Goal: Find specific page/section

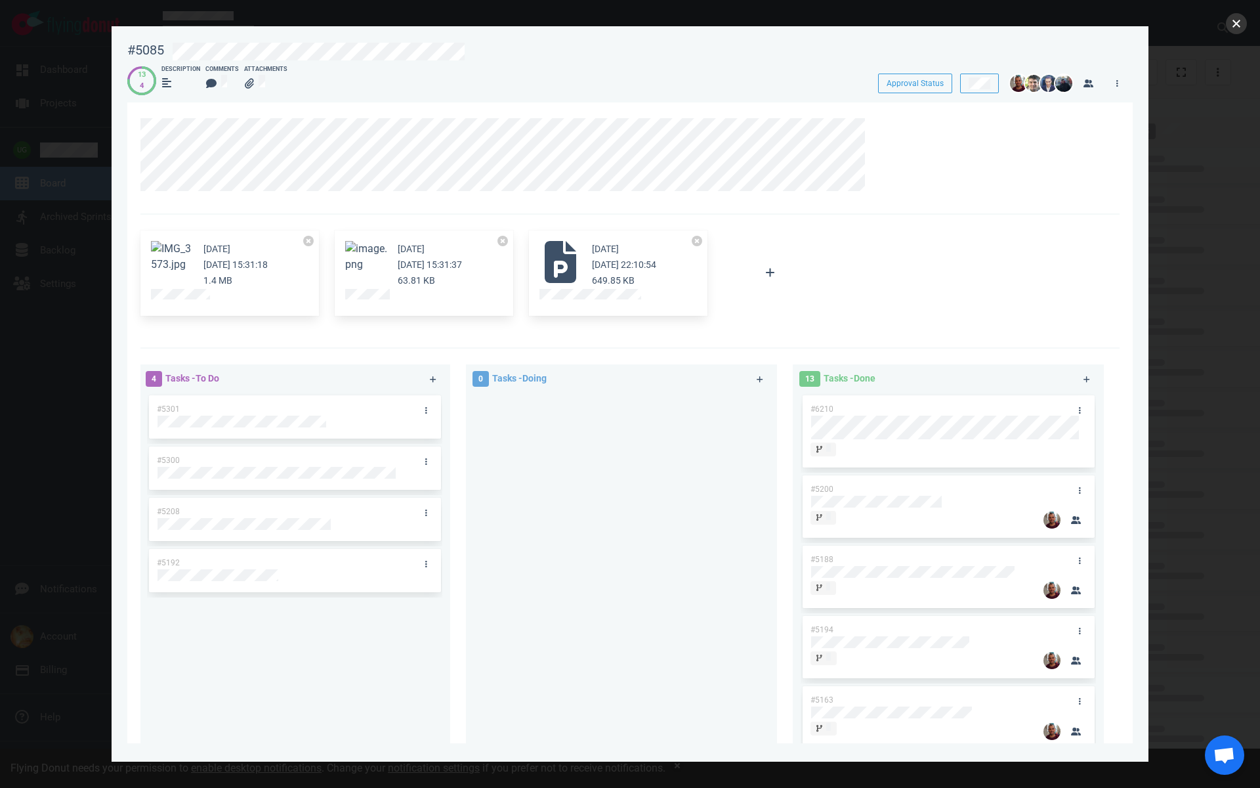
click at [1233, 30] on button "close" at bounding box center [1236, 23] width 21 height 21
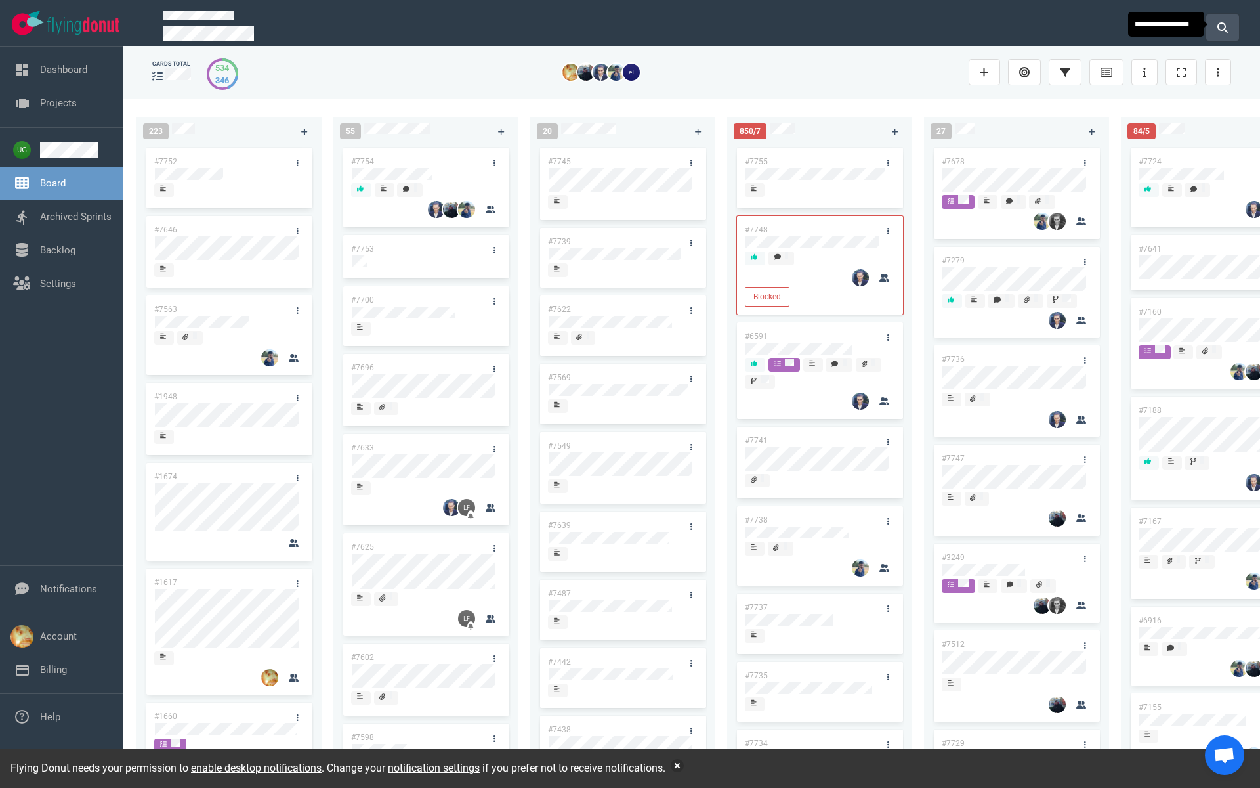
click at [1223, 28] on icon at bounding box center [1223, 27] width 11 height 11
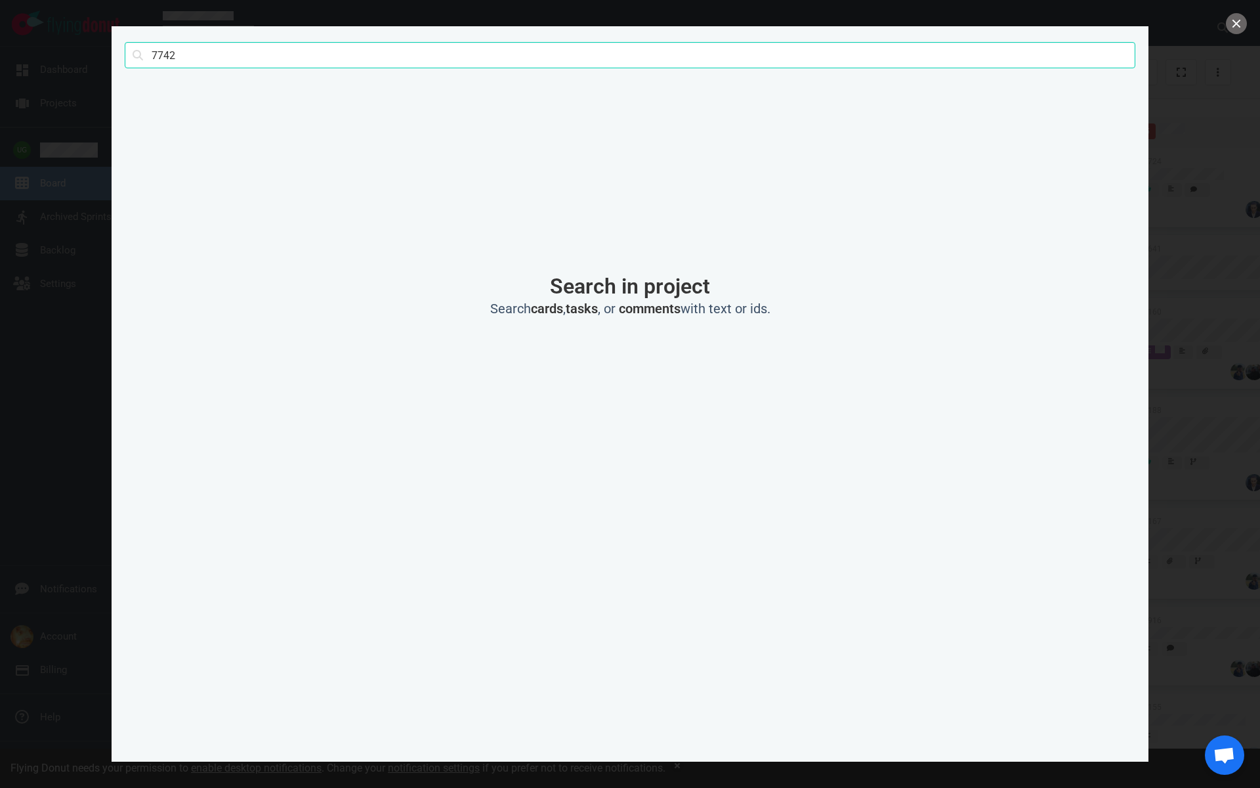
type input "7742"
click button "Search" at bounding box center [0, 0] width 0 height 0
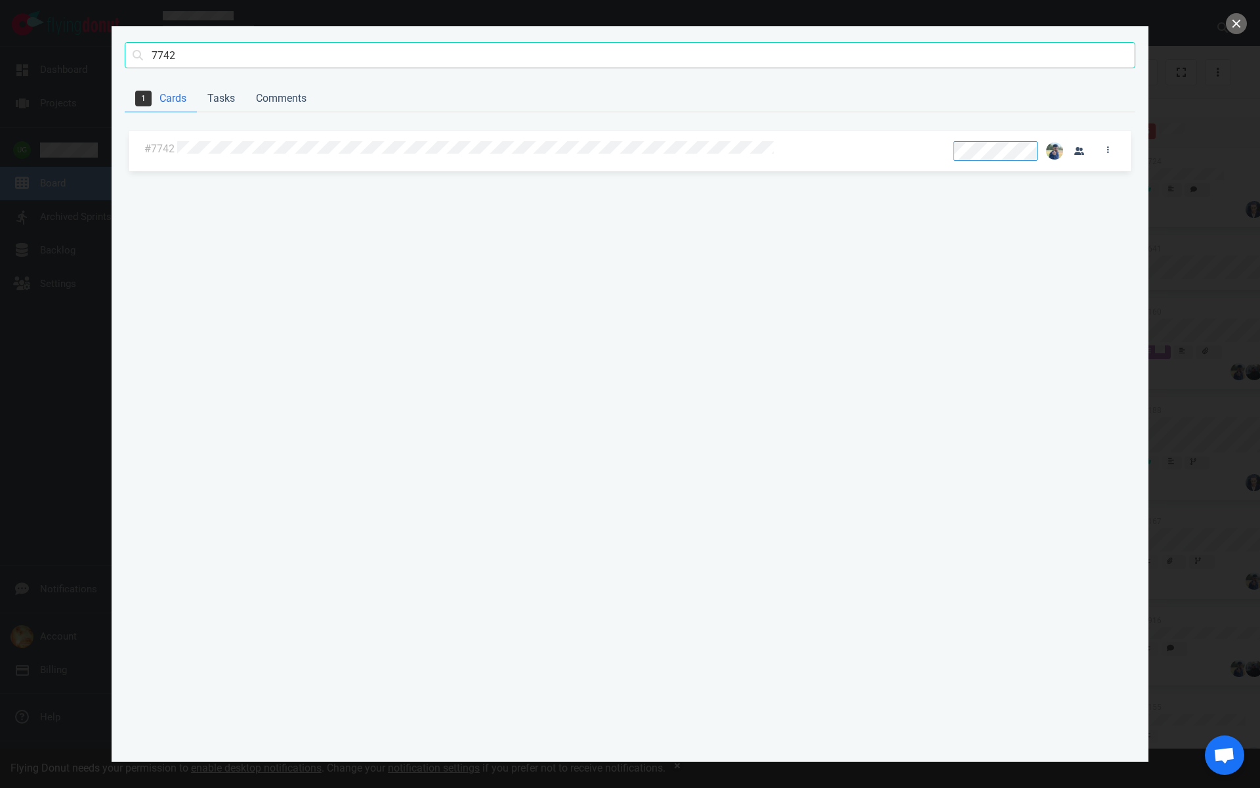
click at [253, 155] on div at bounding box center [557, 149] width 761 height 17
